Goal: Transaction & Acquisition: Obtain resource

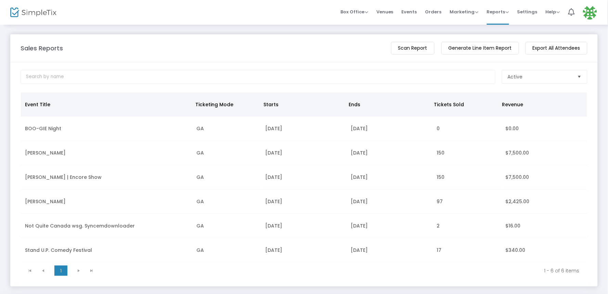
drag, startPoint x: 331, startPoint y: 192, endPoint x: 533, endPoint y: 78, distance: 232.1
click at [534, 77] on body "Processing... please wait Box Office Sell Tickets Bookings Sell Season Pass Ven…" at bounding box center [304, 147] width 608 height 294
click at [533, 79] on span "Active" at bounding box center [540, 76] width 64 height 7
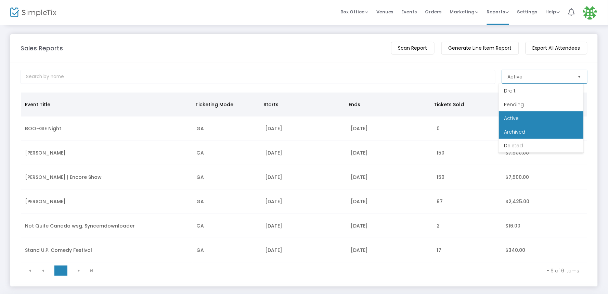
click at [516, 129] on span "Archived" at bounding box center [515, 131] width 21 height 7
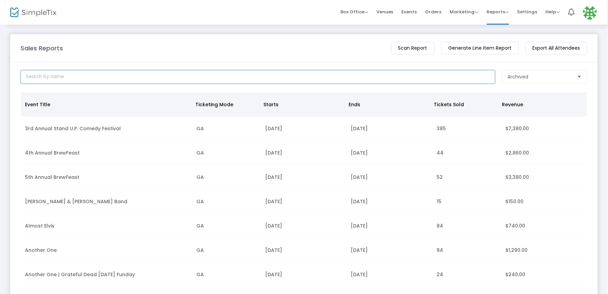
click at [70, 77] on input at bounding box center [258, 77] width 475 height 14
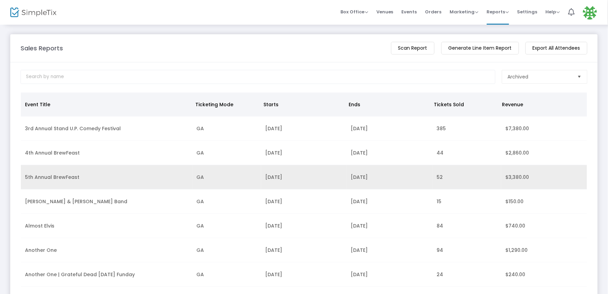
click at [59, 176] on td "5th Annual BrewFeast" at bounding box center [107, 177] width 172 height 24
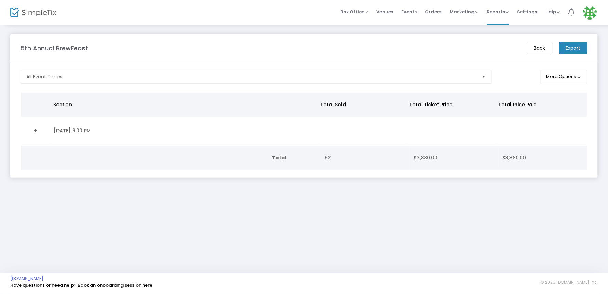
click at [573, 46] on m-button "Export" at bounding box center [574, 48] width 28 height 13
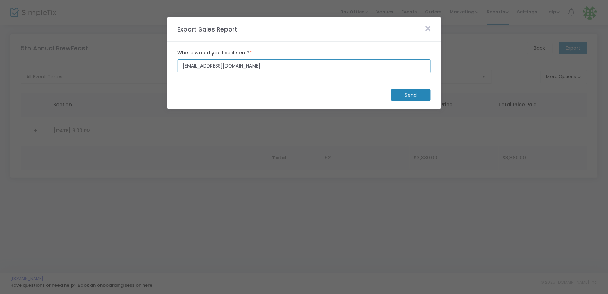
click at [189, 66] on input "[EMAIL_ADDRESS][DOMAIN_NAME]" at bounding box center [304, 66] width 253 height 14
type input "[EMAIL_ADDRESS][DOMAIN_NAME]"
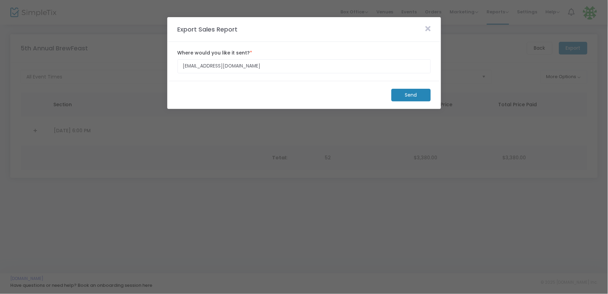
click at [408, 94] on m-button "Send" at bounding box center [411, 95] width 39 height 13
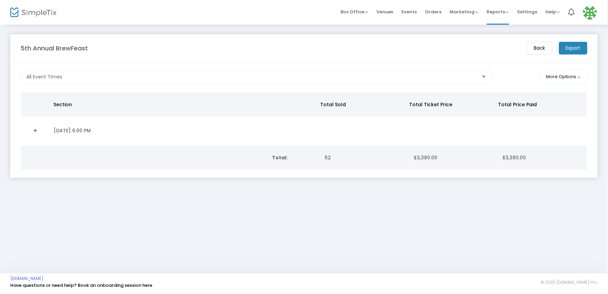
click at [541, 50] on m-button "Back" at bounding box center [540, 48] width 26 height 13
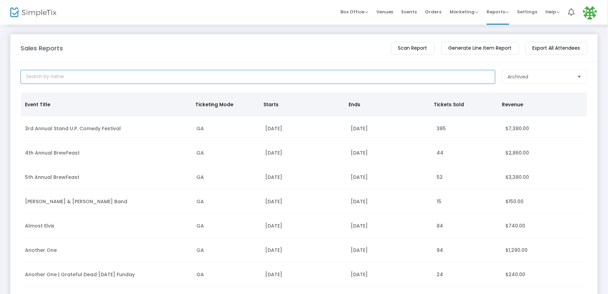
click at [101, 78] on input at bounding box center [258, 77] width 475 height 14
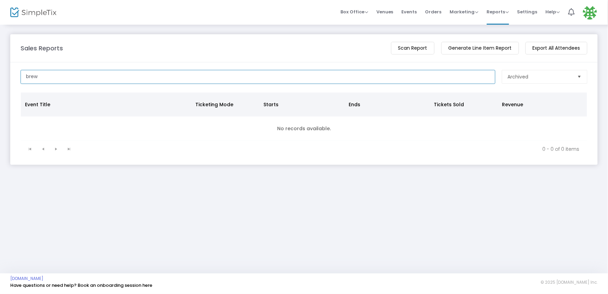
type input "brew"
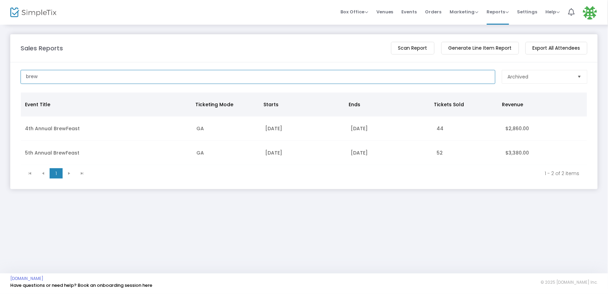
click at [101, 78] on input "brew" at bounding box center [258, 77] width 475 height 14
click at [31, 76] on input "brew" at bounding box center [258, 77] width 475 height 14
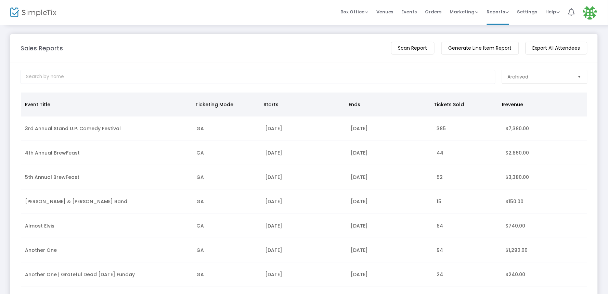
click at [273, 104] on th "Starts" at bounding box center [302, 104] width 85 height 24
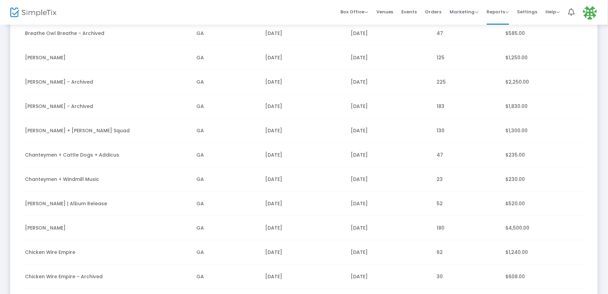
scroll to position [488, 0]
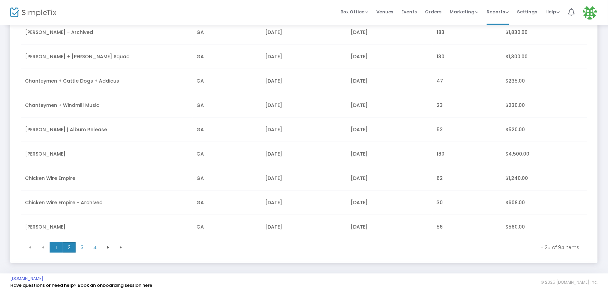
click at [68, 245] on span "2" at bounding box center [69, 247] width 13 height 10
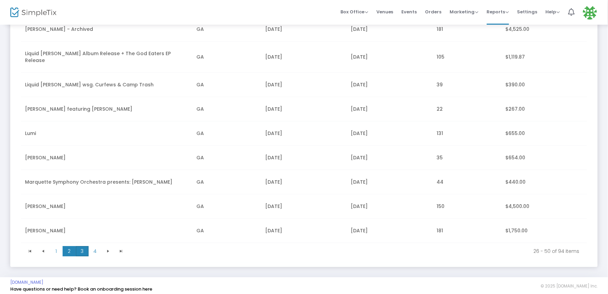
click at [83, 246] on span "3" at bounding box center [82, 251] width 13 height 10
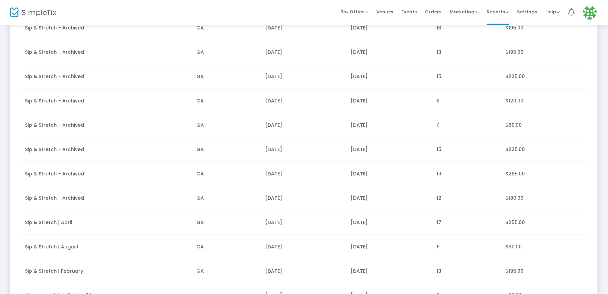
scroll to position [472, 0]
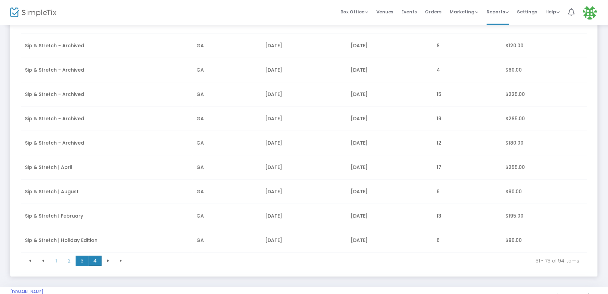
click at [94, 261] on span "4" at bounding box center [95, 260] width 13 height 10
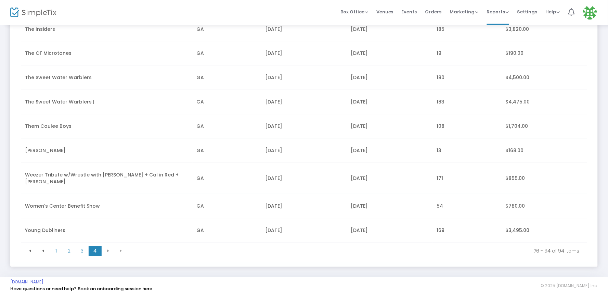
scroll to position [87, 0]
